Goal: Task Accomplishment & Management: Manage account settings

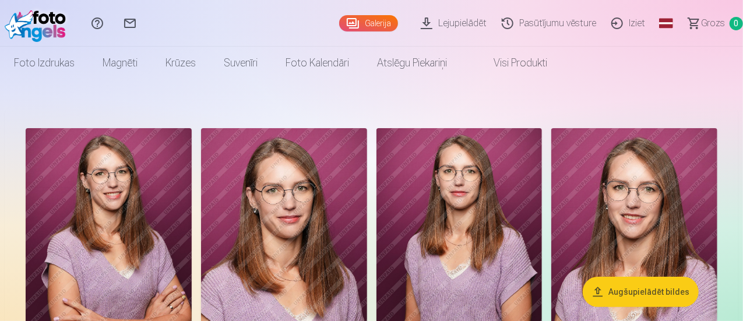
click at [421, 22] on link "Lejupielādēt" at bounding box center [455, 23] width 81 height 47
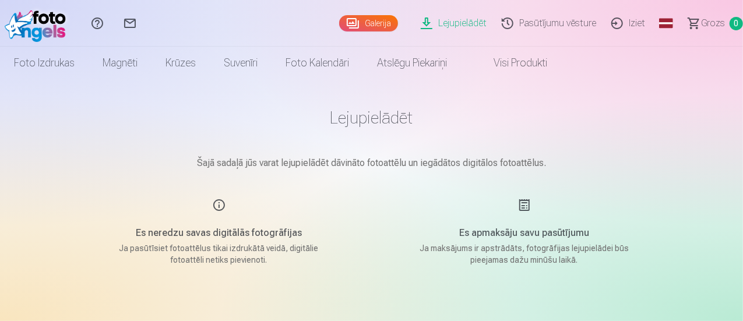
click at [339, 28] on link "Galerija" at bounding box center [368, 23] width 59 height 16
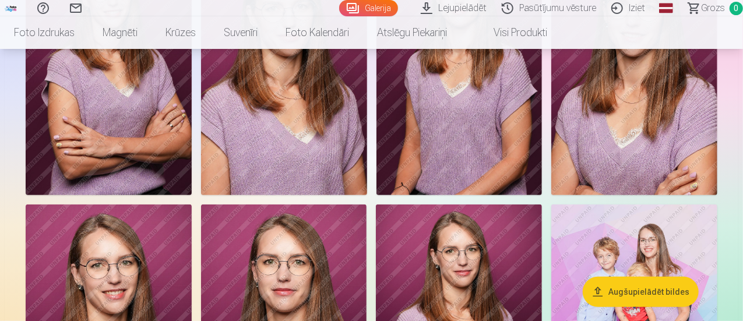
scroll to position [80, 0]
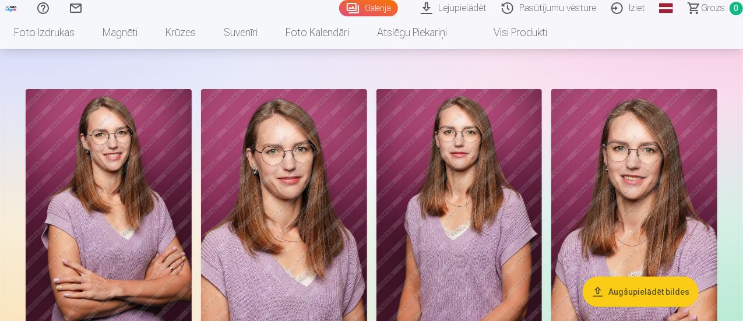
scroll to position [0, 0]
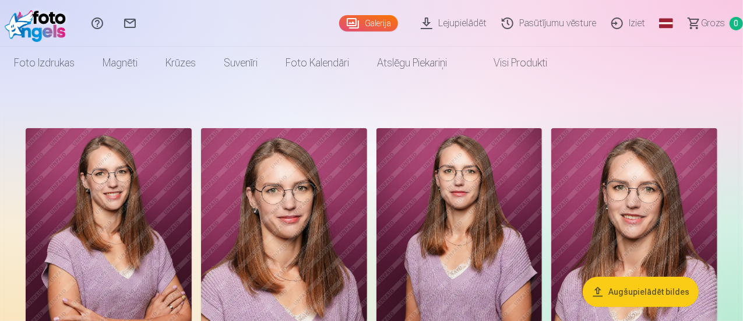
click at [611, 24] on link "Iziet" at bounding box center [629, 23] width 49 height 47
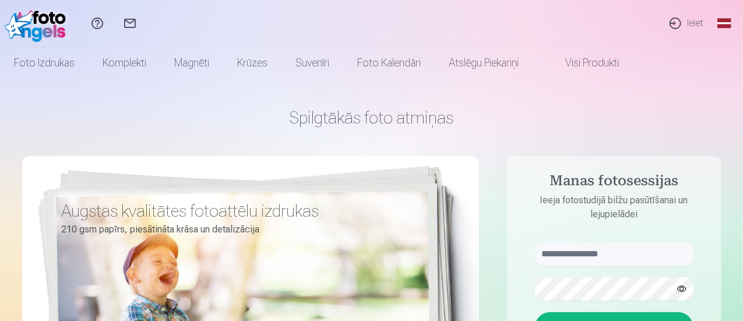
click at [697, 23] on link "Ieiet" at bounding box center [686, 23] width 54 height 47
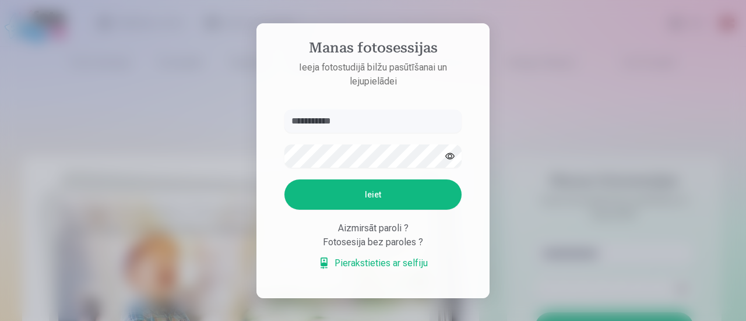
type input "**********"
click at [376, 206] on button "Ieiet" at bounding box center [372, 194] width 177 height 30
